Goal: Find specific page/section: Find specific page/section

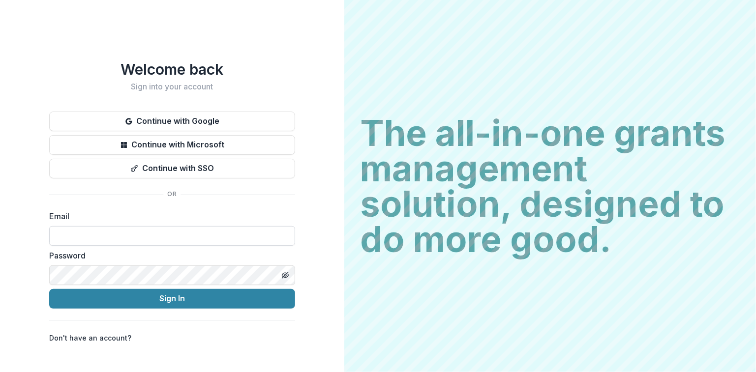
click at [73, 230] on input at bounding box center [172, 236] width 246 height 20
type input "**********"
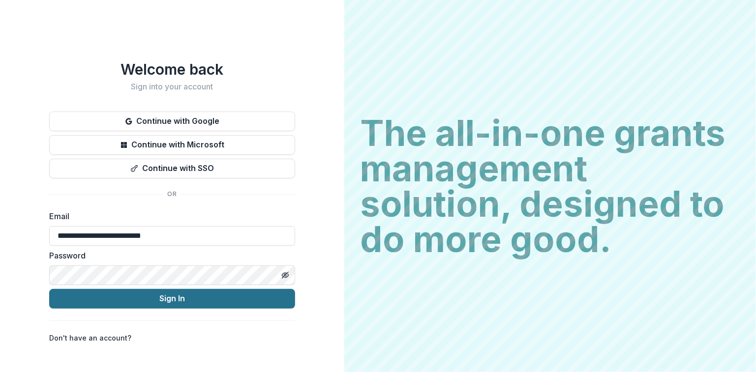
click at [160, 301] on button "Sign In" at bounding box center [172, 299] width 246 height 20
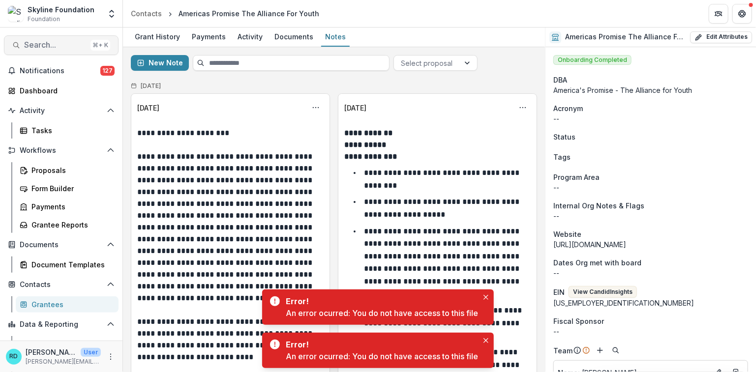
click at [65, 41] on span "Search..." at bounding box center [55, 44] width 62 height 9
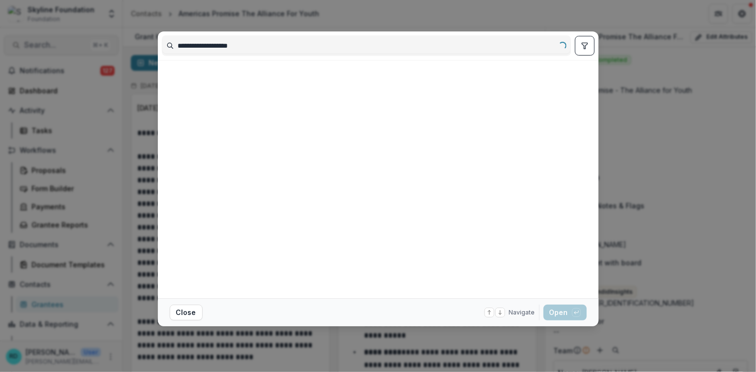
type input "**********"
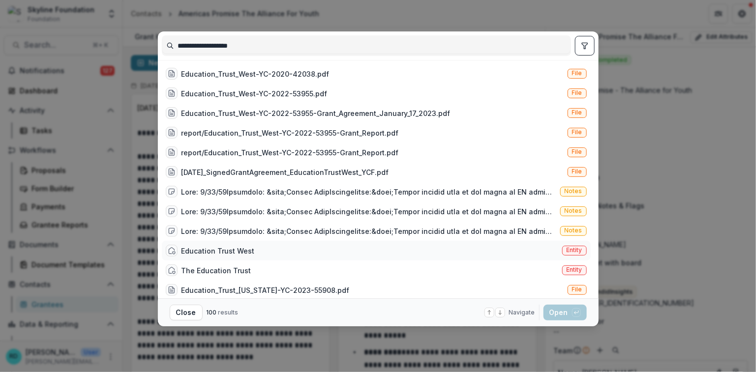
click at [383, 247] on div "Education Trust West Entity" at bounding box center [376, 251] width 429 height 20
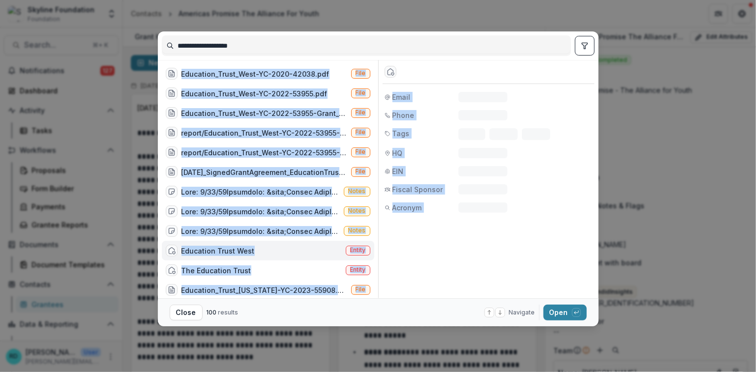
click at [383, 247] on div "Entity Email N/A Phone N/A Tags Tag 1 Tag 2 Tag 3 HQ -- EIN N/A Fiscal Sponsor …" at bounding box center [486, 179] width 216 height 238
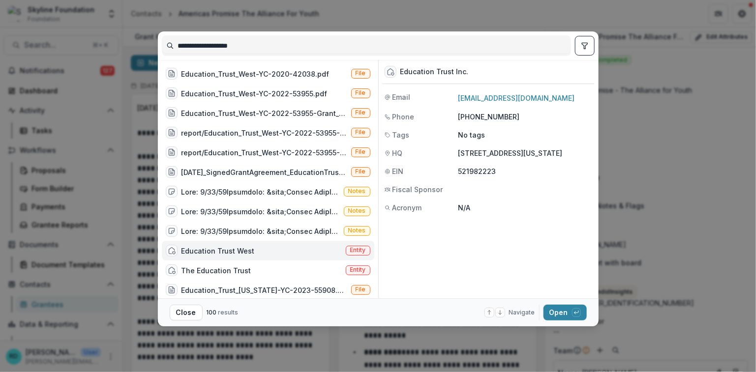
click at [237, 253] on div "Education Trust West" at bounding box center [217, 251] width 73 height 10
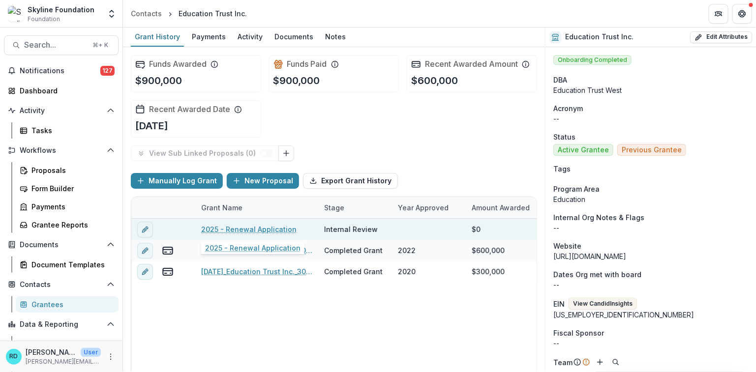
click at [261, 226] on link "2025 - Renewal Application" at bounding box center [248, 229] width 95 height 10
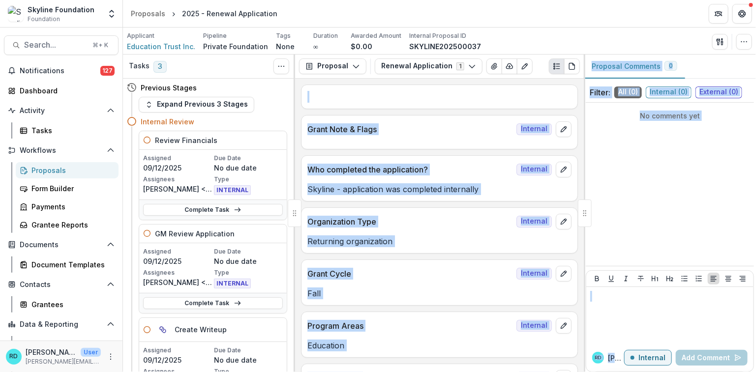
drag, startPoint x: 581, startPoint y: 82, endPoint x: 584, endPoint y: 97, distance: 15.3
click at [584, 97] on div "Tasks 3 Show Cancelled Tasks Previous Stages Expand Previous 3 Stages Internal …" at bounding box center [439, 214] width 633 height 318
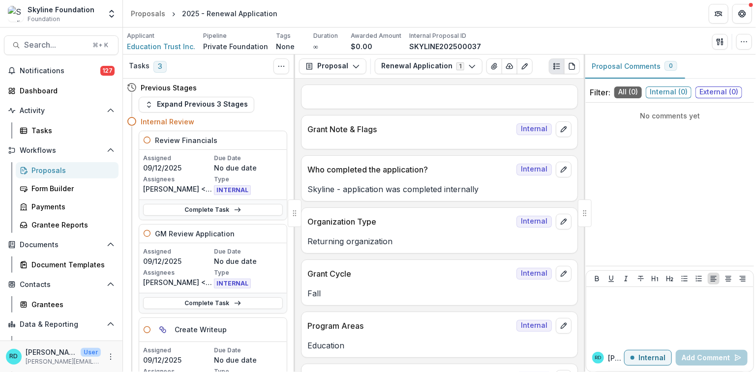
click at [575, 91] on div "Text Block Internal Grant Note & Flags Internal Who completed the application? …" at bounding box center [439, 225] width 289 height 293
click at [60, 44] on span "Search..." at bounding box center [55, 44] width 62 height 9
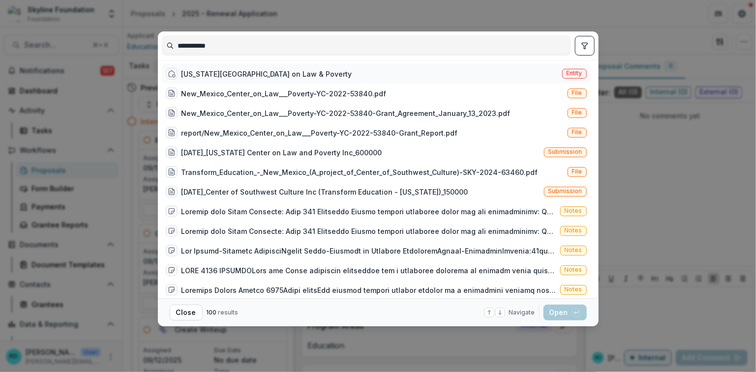
type input "**********"
click at [257, 72] on div "[US_STATE][GEOGRAPHIC_DATA] on Law & Poverty" at bounding box center [266, 74] width 171 height 10
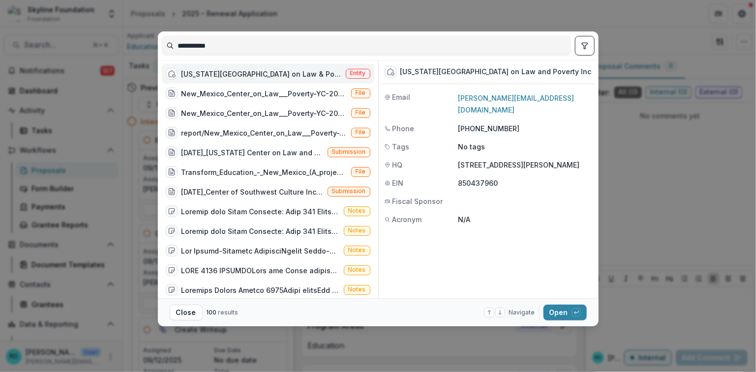
click at [257, 72] on div "[US_STATE][GEOGRAPHIC_DATA] on Law & Poverty" at bounding box center [261, 74] width 160 height 10
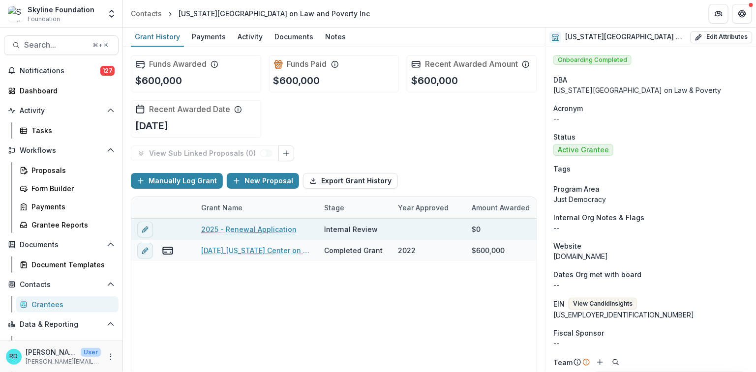
click at [255, 228] on link "2025 - Renewal Application" at bounding box center [248, 229] width 95 height 10
